Goal: Task Accomplishment & Management: Complete application form

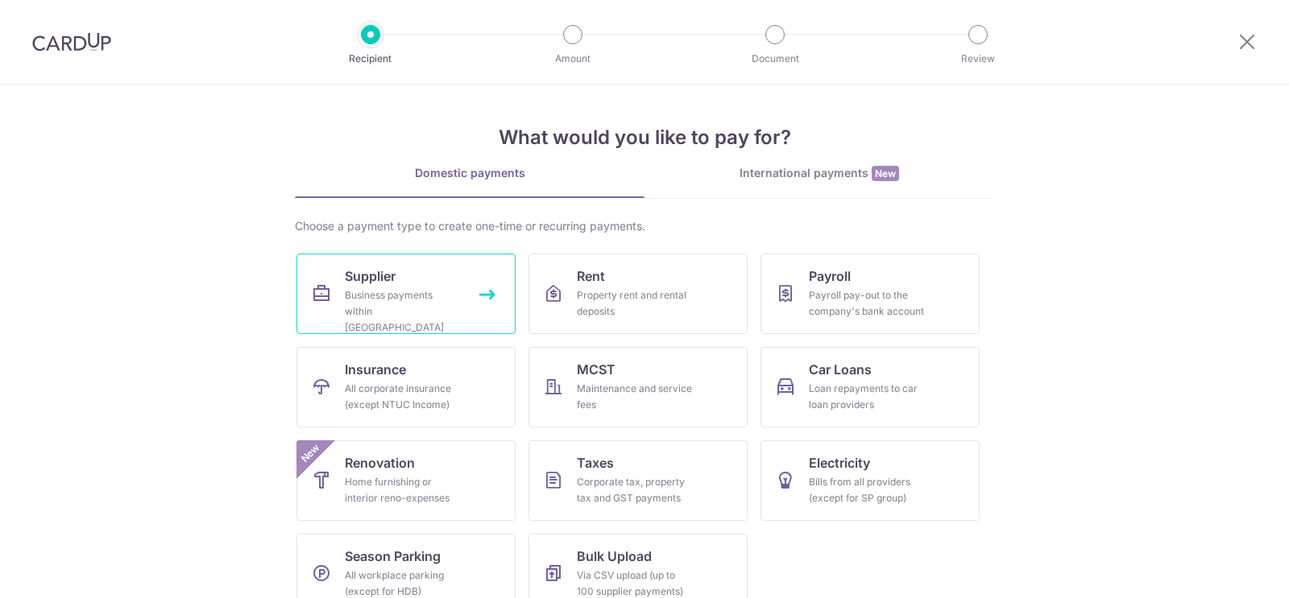
click at [392, 279] on span "Supplier" at bounding box center [370, 276] width 51 height 19
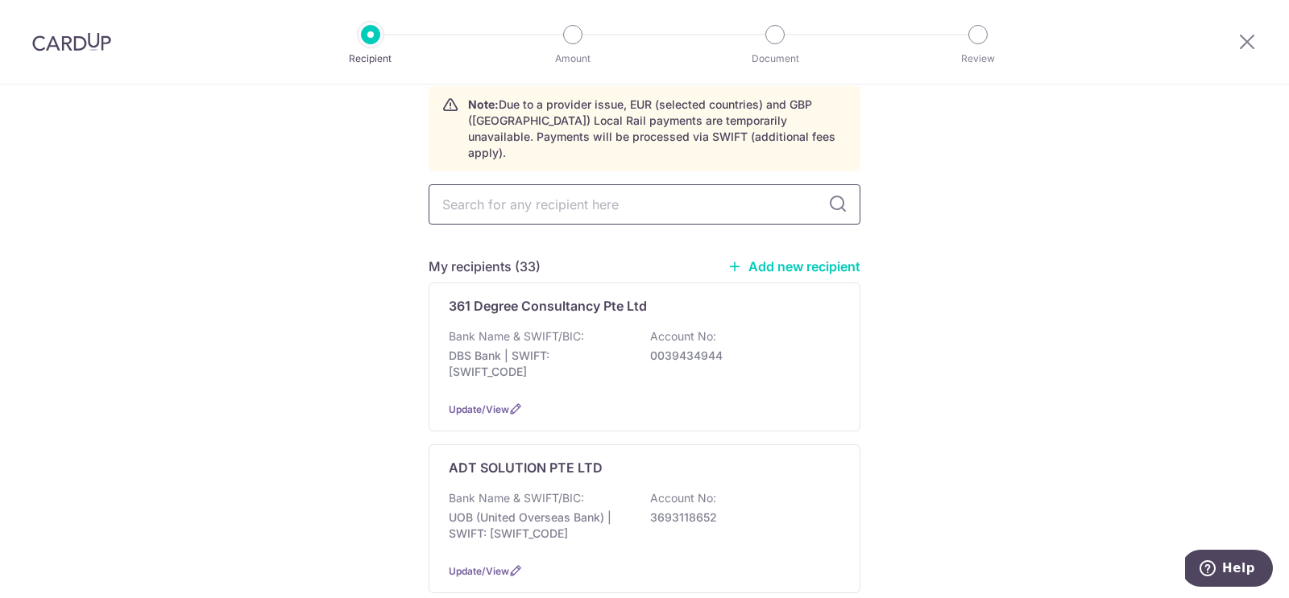
scroll to position [78, 0]
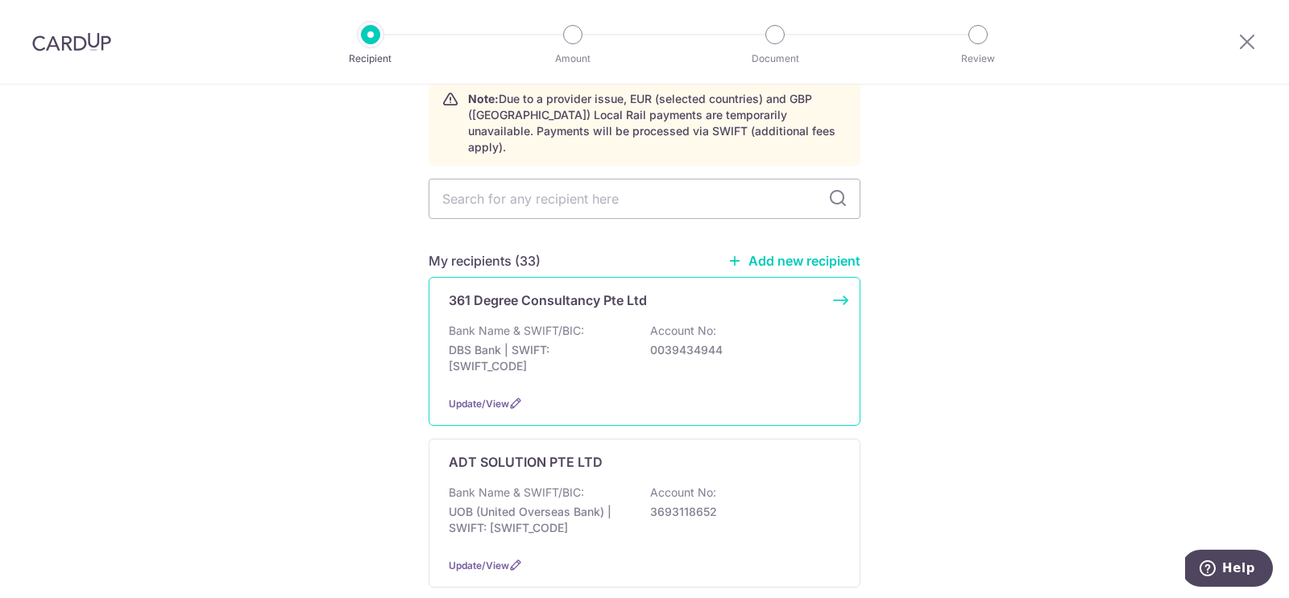
click at [523, 323] on p "Bank Name & SWIFT/BIC:" at bounding box center [516, 331] width 135 height 16
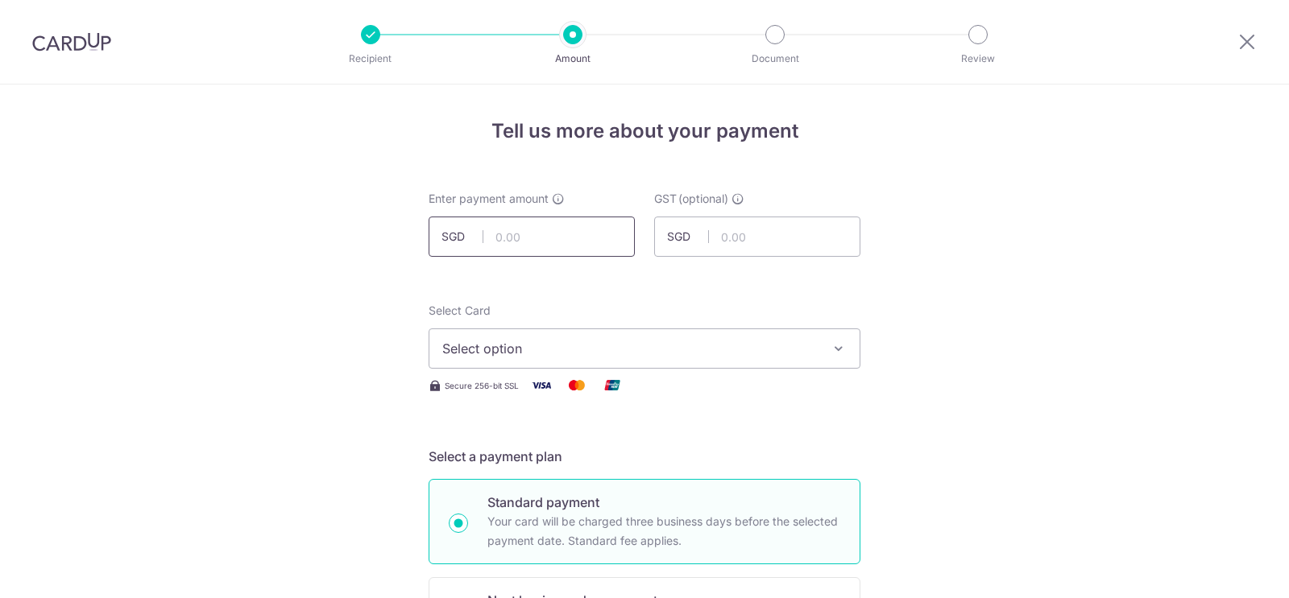
click at [515, 242] on input "text" at bounding box center [531, 237] width 206 height 40
click at [554, 233] on input "2,498.00" at bounding box center [531, 237] width 206 height 40
type input "2,498.20"
type input "224.84"
click at [516, 345] on span "Select option" at bounding box center [629, 348] width 375 height 19
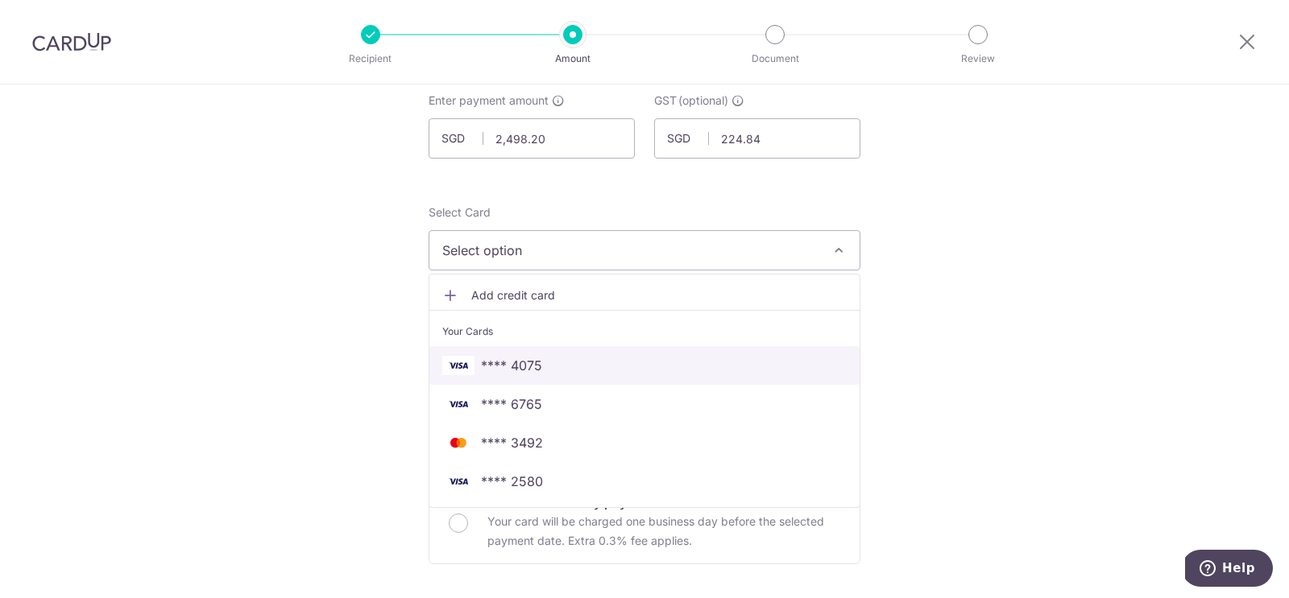
scroll to position [110, 0]
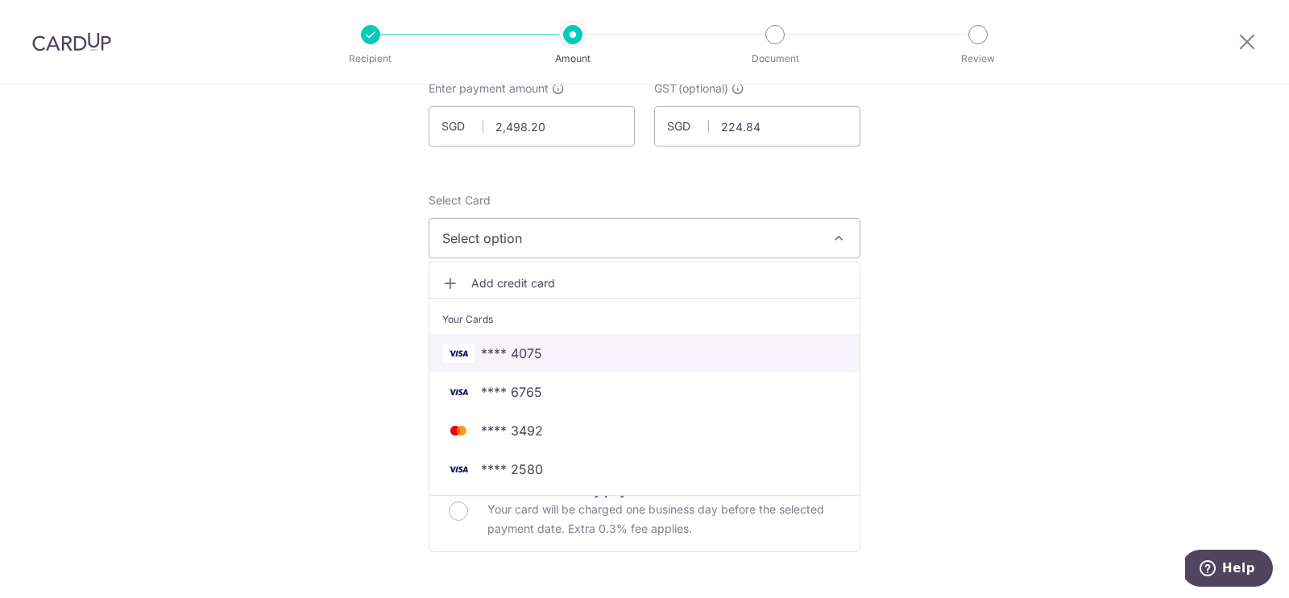
click at [499, 352] on span "**** 4075" at bounding box center [511, 353] width 61 height 19
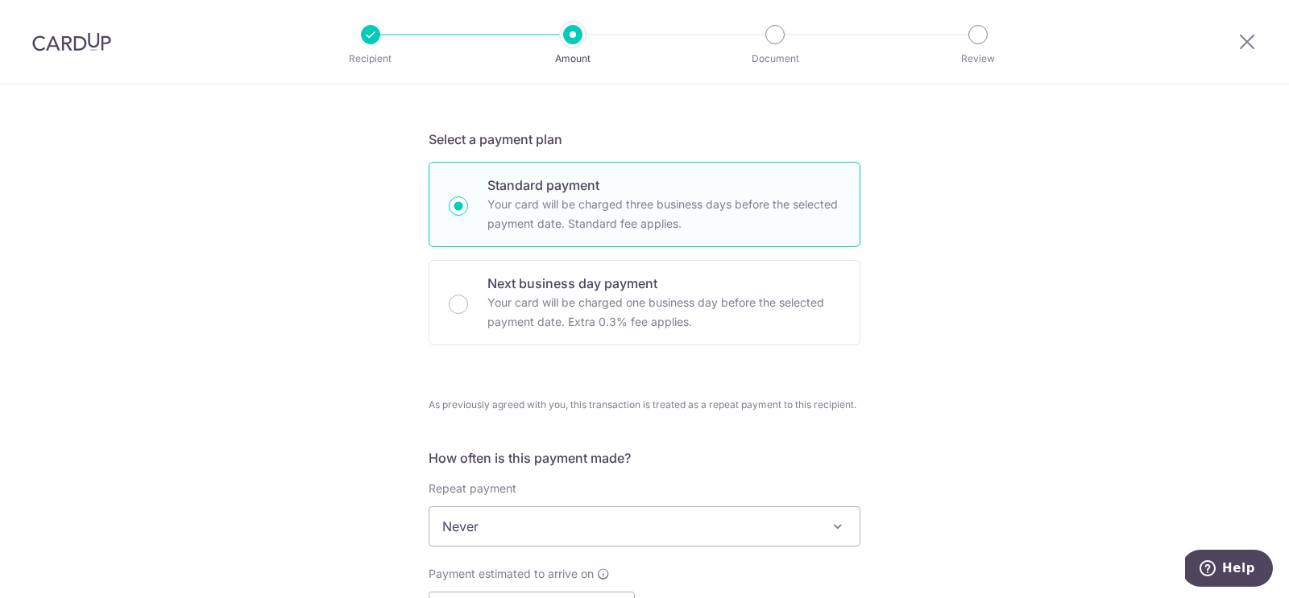
scroll to position [431, 0]
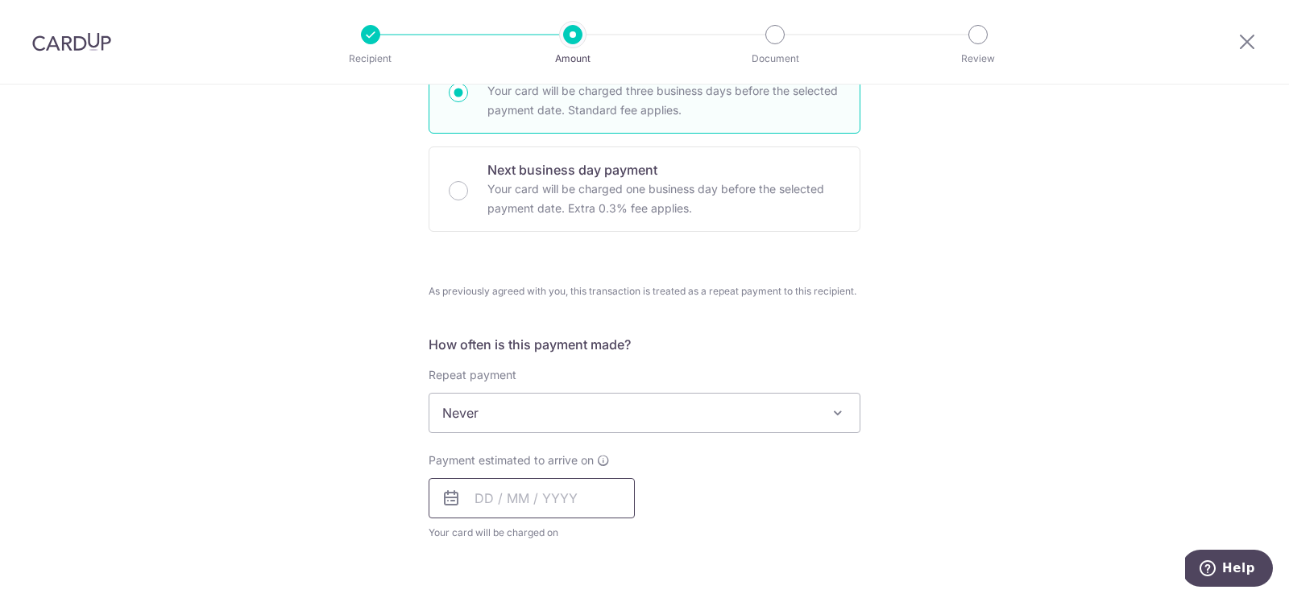
click at [470, 494] on input "text" at bounding box center [531, 498] width 206 height 40
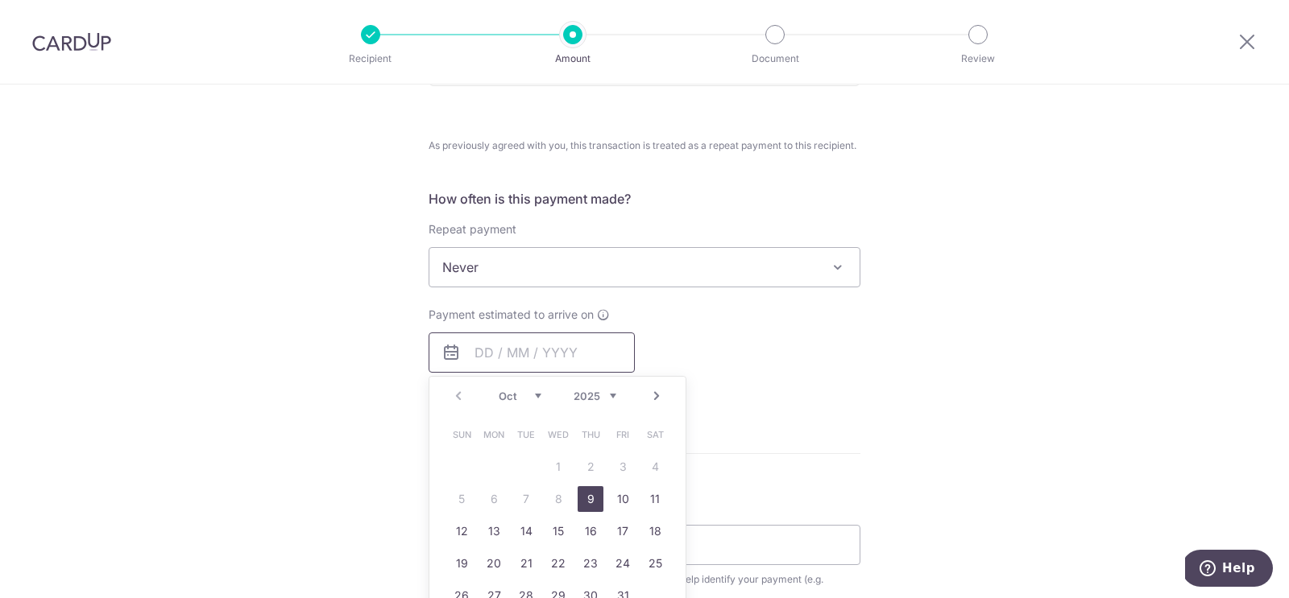
scroll to position [577, 0]
click at [587, 495] on link "9" at bounding box center [590, 499] width 26 height 26
type input "09/10/2025"
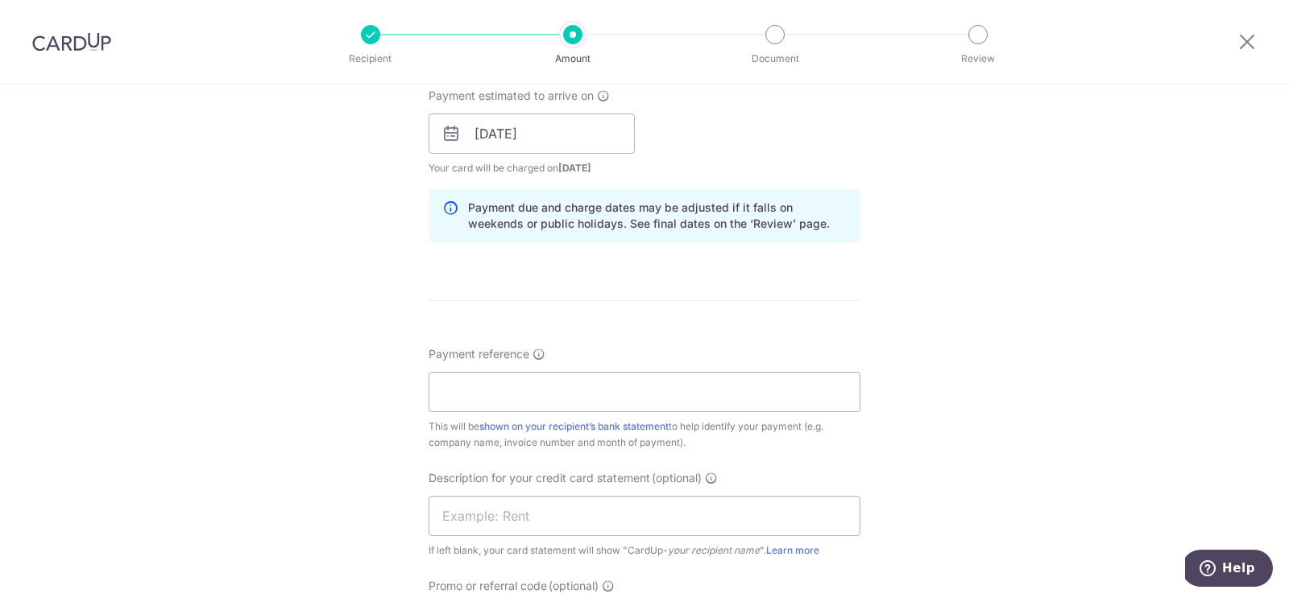
scroll to position [797, 0]
click at [488, 386] on input "Payment reference" at bounding box center [644, 390] width 432 height 40
paste input "INV-29492"
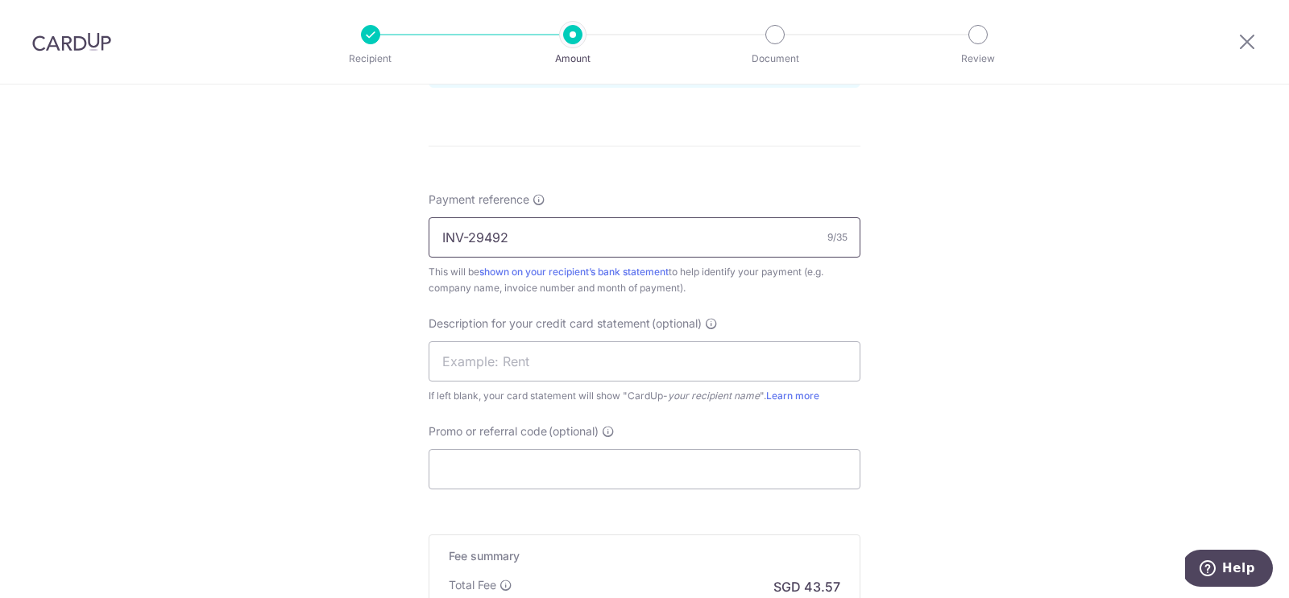
scroll to position [951, 0]
type input "INV-29492"
click at [469, 356] on input "text" at bounding box center [644, 361] width 432 height 40
type input "Xero"
click at [476, 457] on input "Promo or referral code (optional)" at bounding box center [644, 469] width 432 height 40
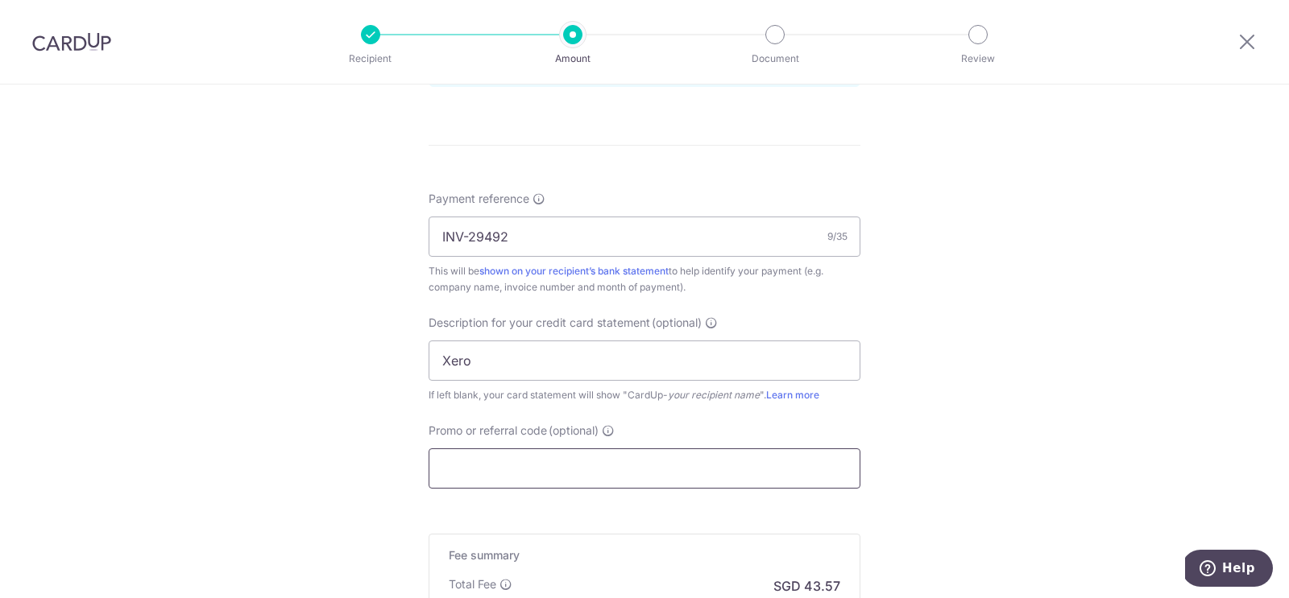
scroll to position [1062, 0]
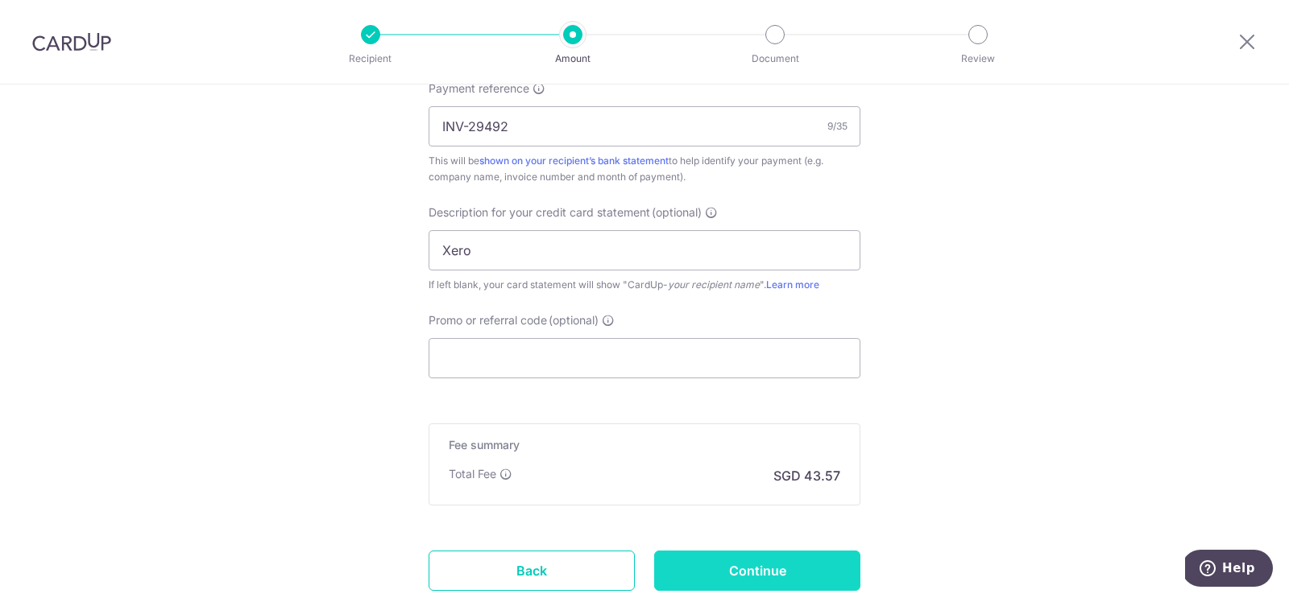
click at [718, 558] on input "Continue" at bounding box center [757, 571] width 206 height 40
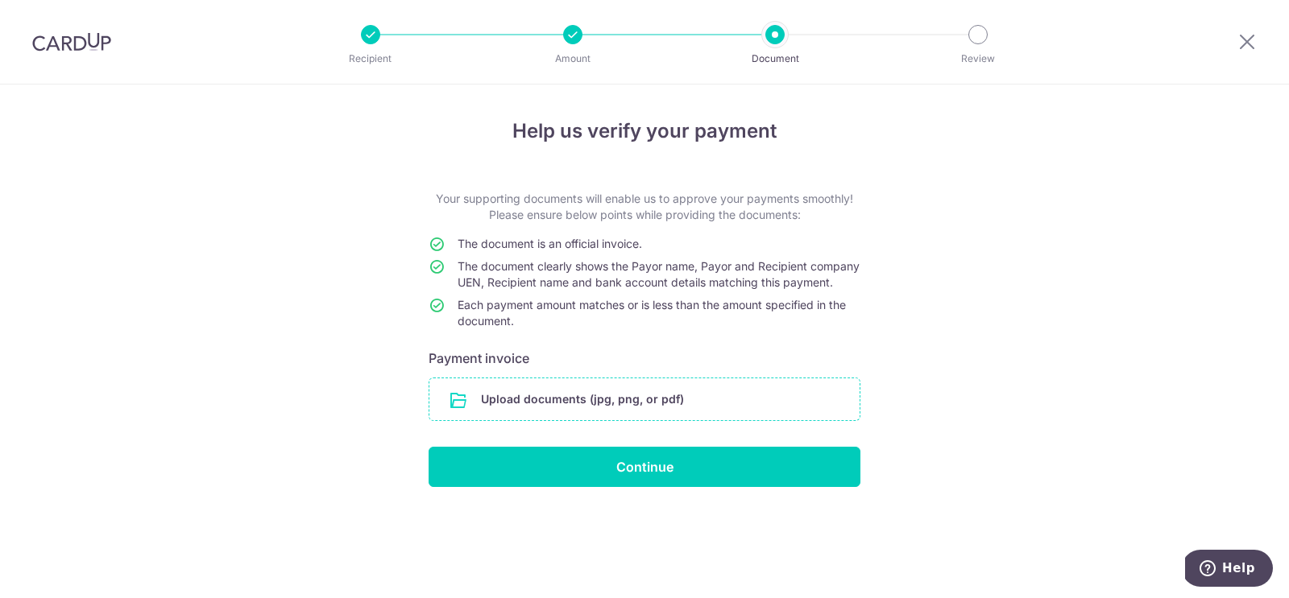
click at [511, 420] on input "file" at bounding box center [644, 400] width 430 height 42
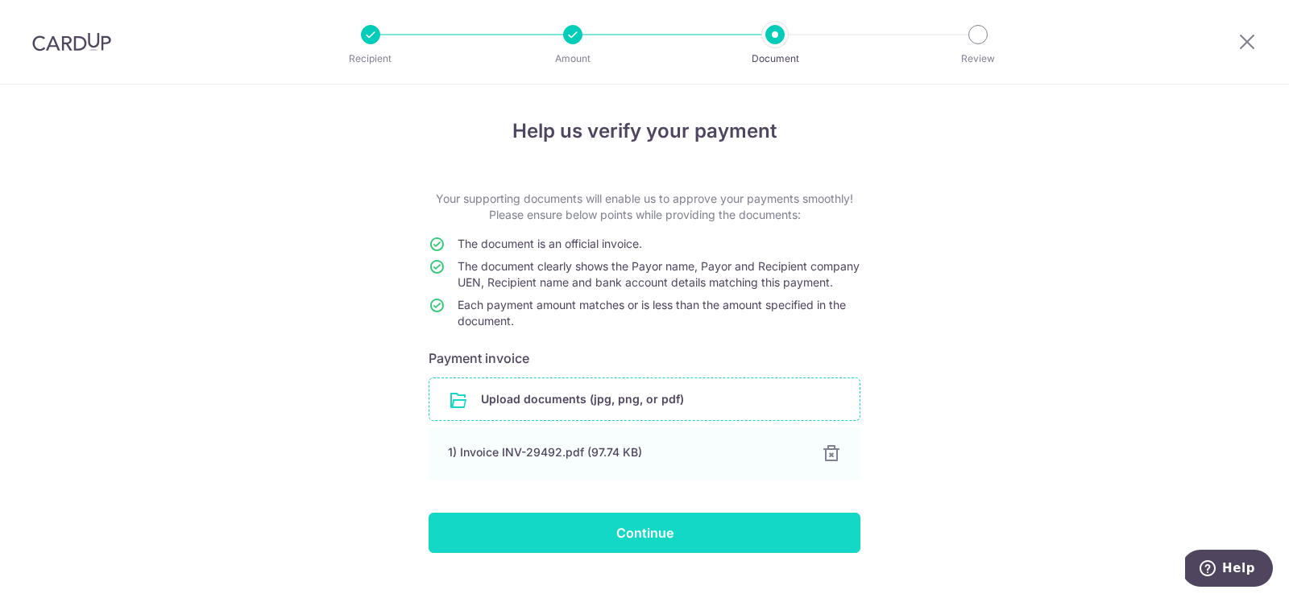
click at [593, 542] on input "Continue" at bounding box center [644, 533] width 432 height 40
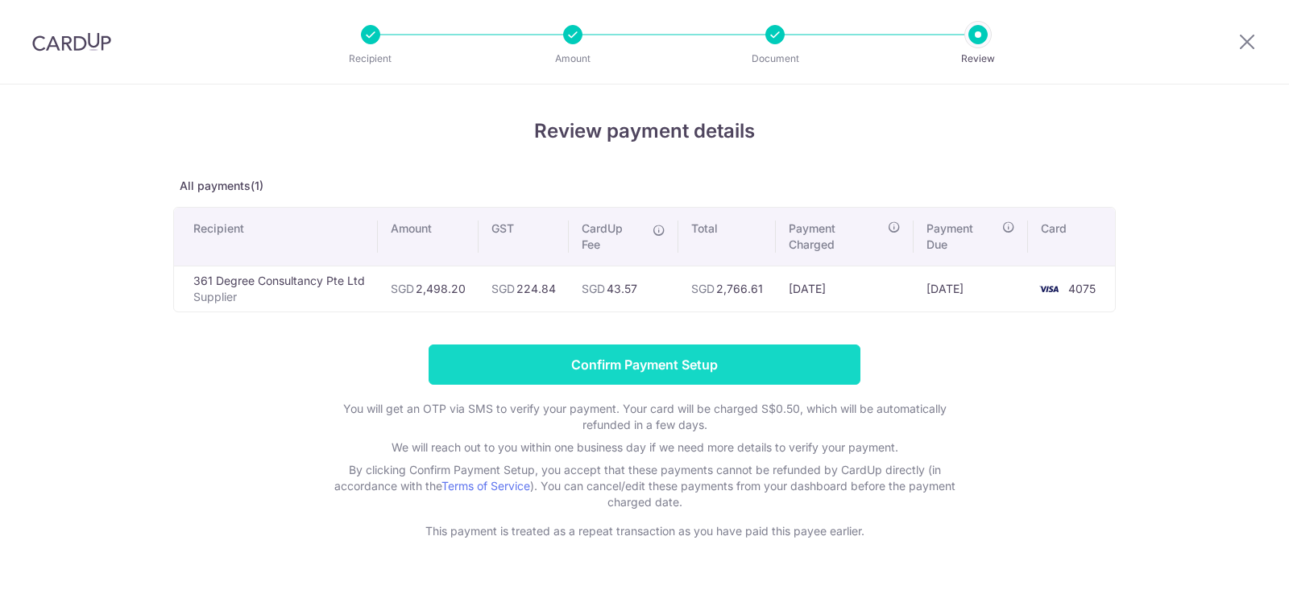
click at [569, 364] on input "Confirm Payment Setup" at bounding box center [644, 365] width 432 height 40
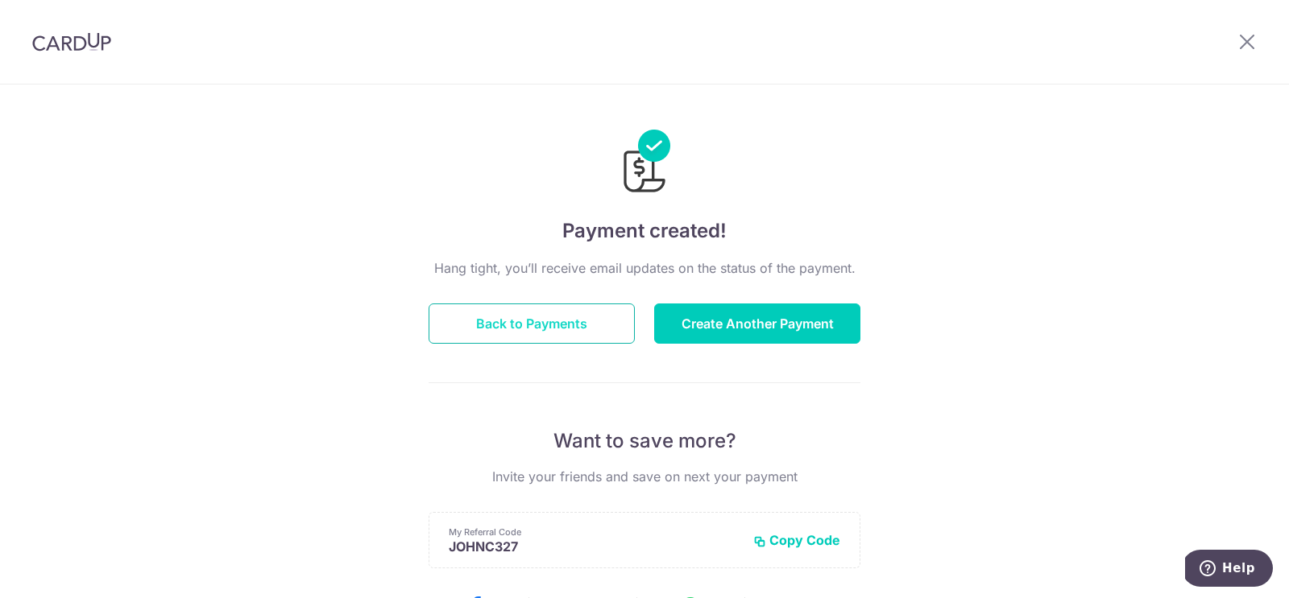
click at [558, 333] on button "Back to Payments" at bounding box center [531, 324] width 206 height 40
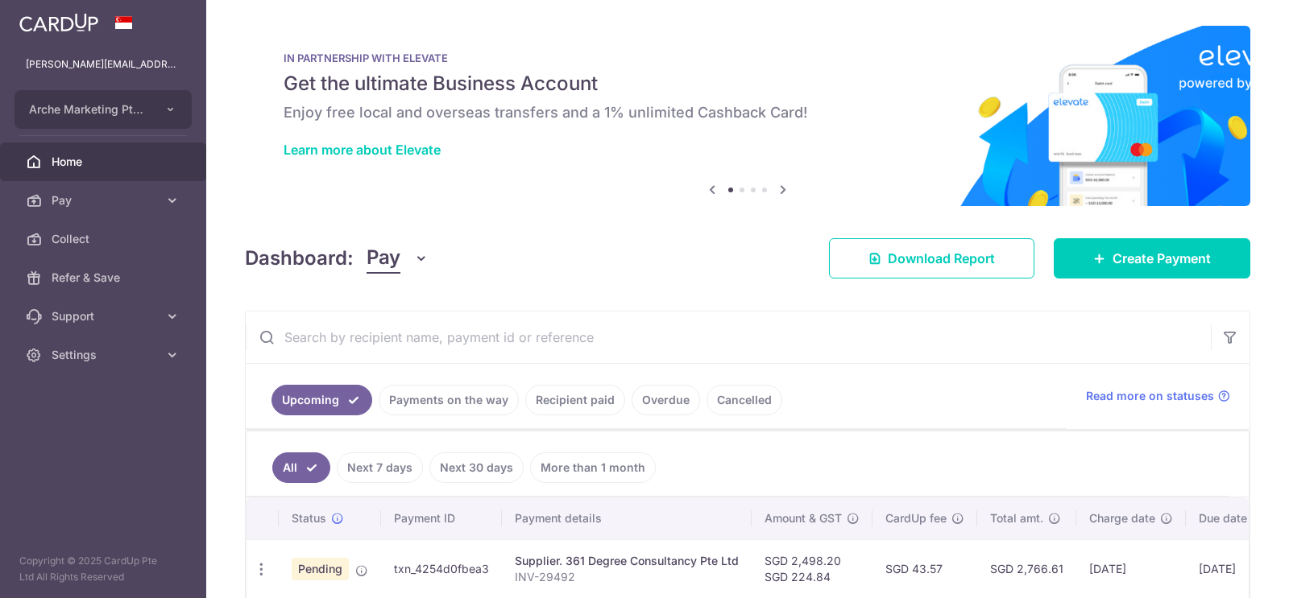
scroll to position [71, 0]
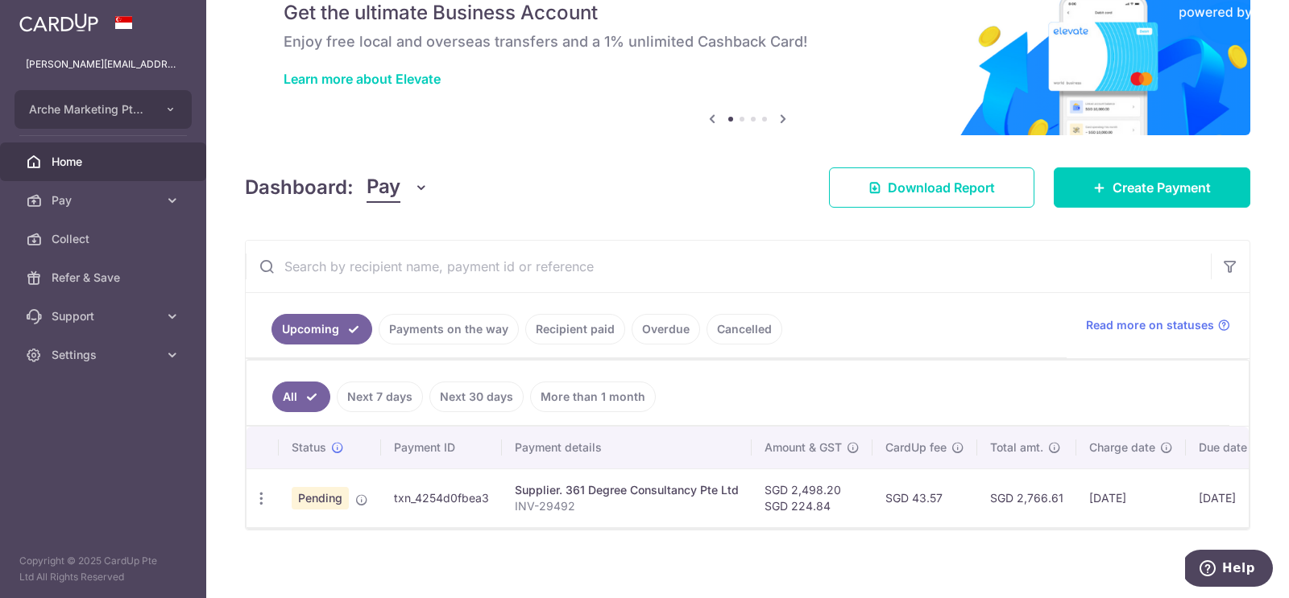
click at [72, 161] on span "Home" at bounding box center [105, 162] width 106 height 16
